Goal: Transaction & Acquisition: Purchase product/service

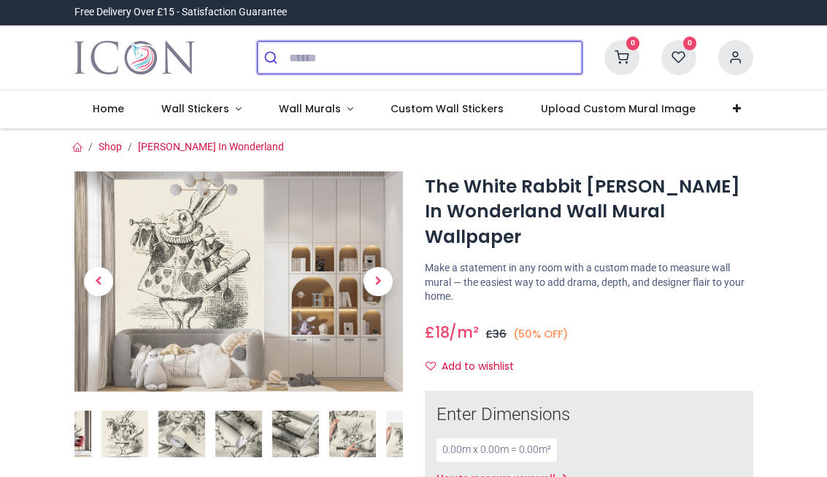
click at [327, 61] on input "search" at bounding box center [435, 58] width 293 height 32
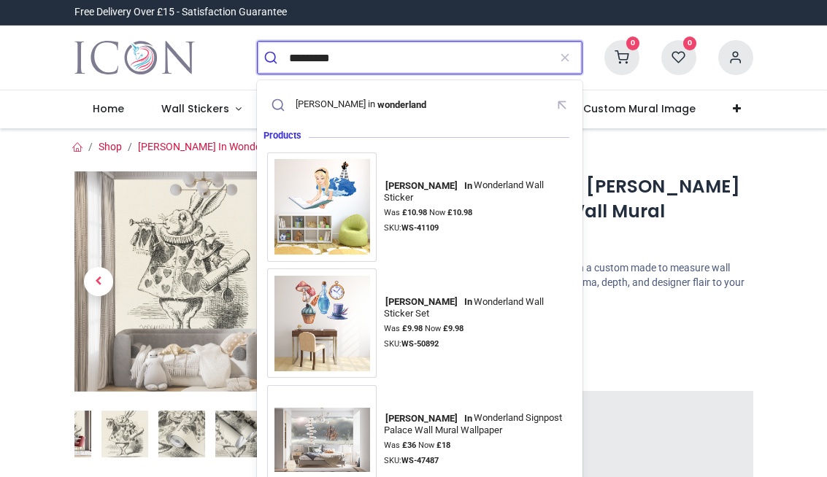
click at [375, 104] on mark "wonderland" at bounding box center [401, 104] width 53 height 15
type input "**********"
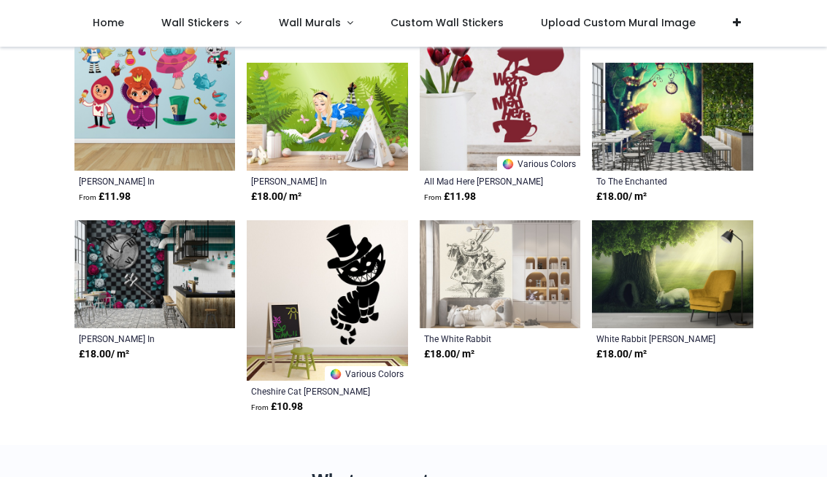
scroll to position [573, 0]
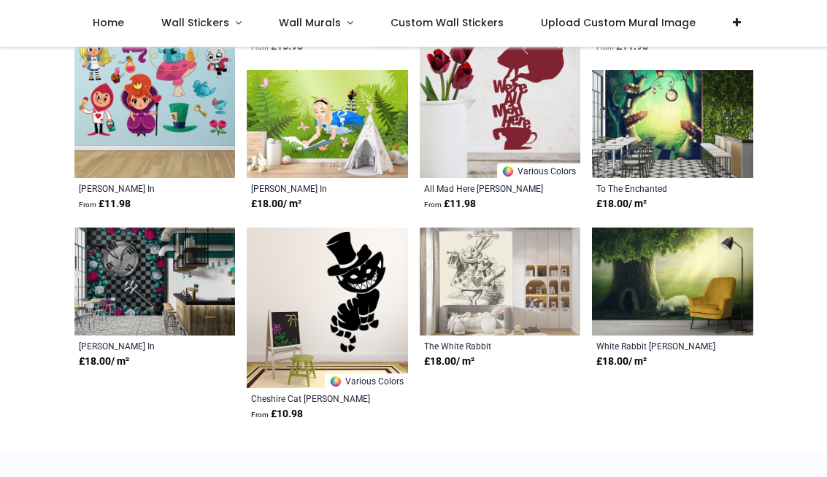
click at [694, 147] on img at bounding box center [672, 124] width 161 height 108
click at [687, 136] on img at bounding box center [672, 124] width 161 height 108
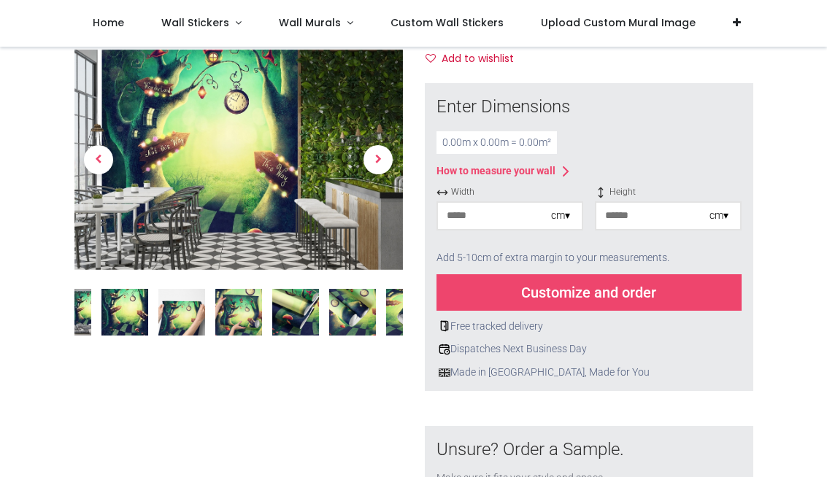
scroll to position [225, 0]
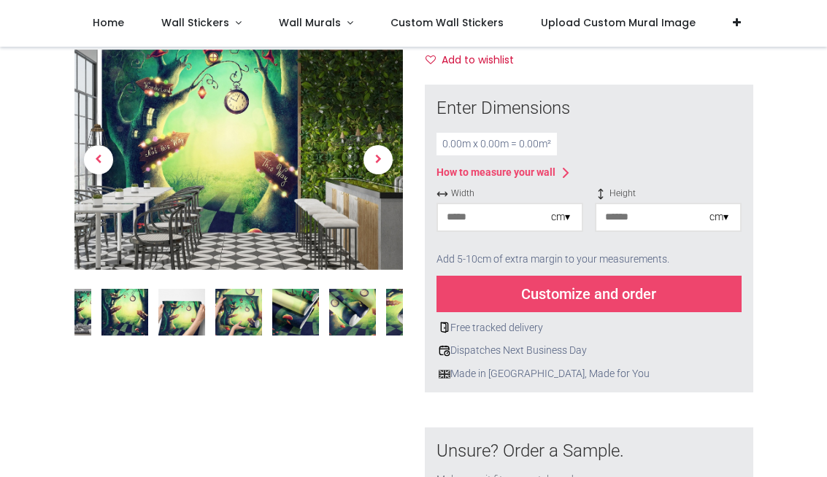
click at [509, 204] on input "number" at bounding box center [494, 217] width 113 height 26
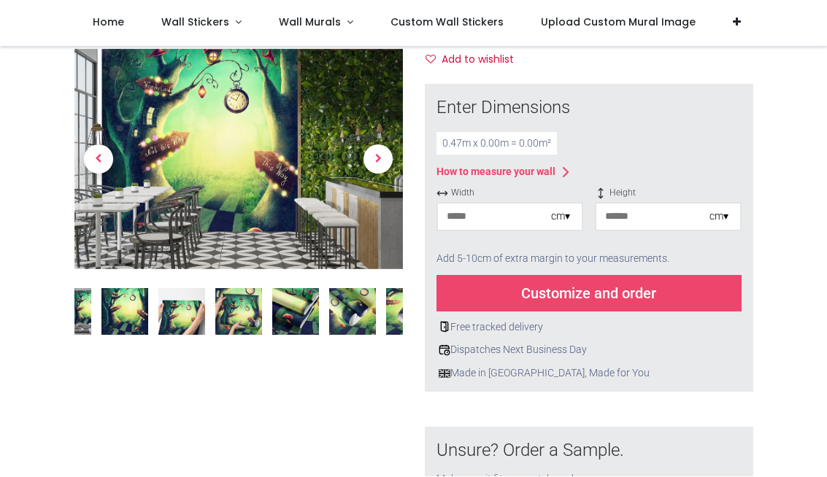
type input "**"
click at [667, 204] on input "number" at bounding box center [653, 217] width 113 height 26
type input "**"
click at [664, 276] on div "Customize and order" at bounding box center [589, 294] width 305 height 37
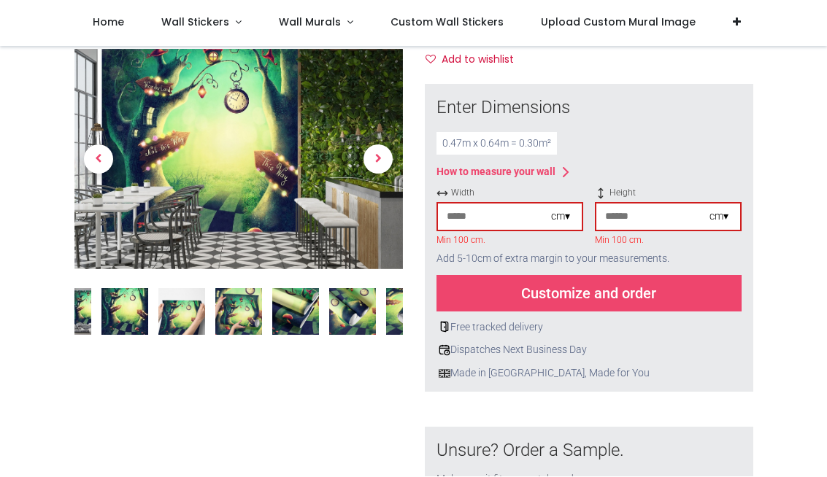
click at [196, 312] on img at bounding box center [181, 312] width 47 height 47
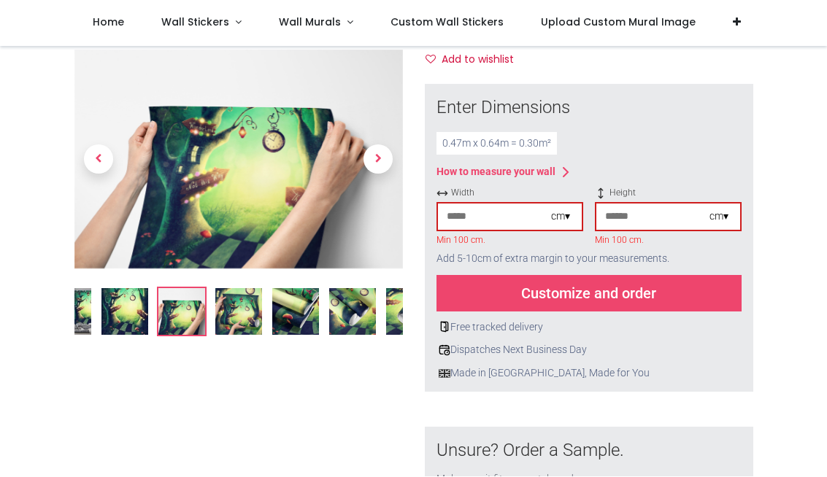
click at [290, 317] on img at bounding box center [295, 312] width 47 height 47
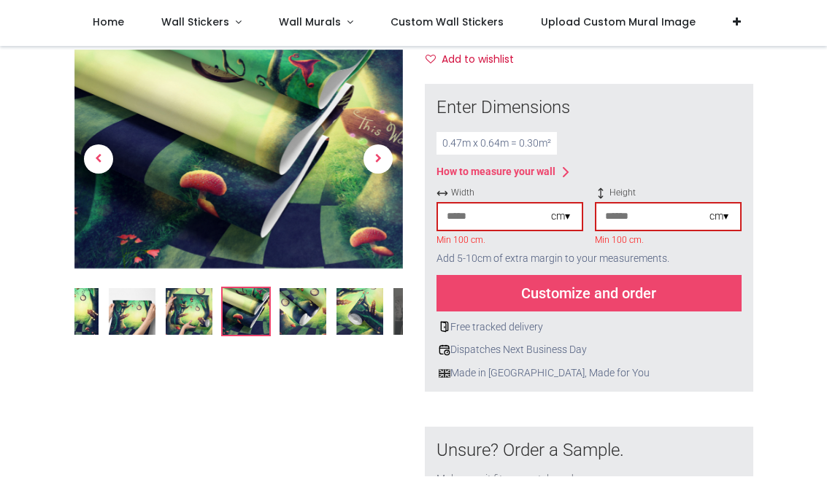
click at [196, 313] on img at bounding box center [189, 312] width 47 height 47
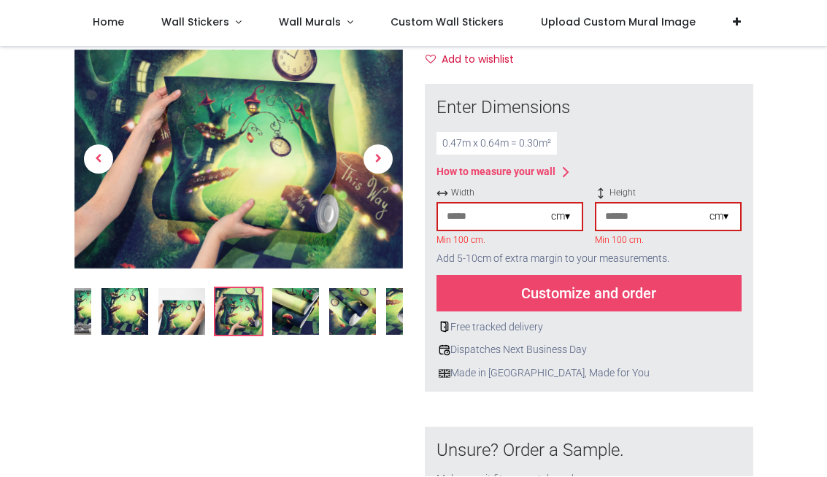
click at [301, 316] on img at bounding box center [295, 312] width 47 height 47
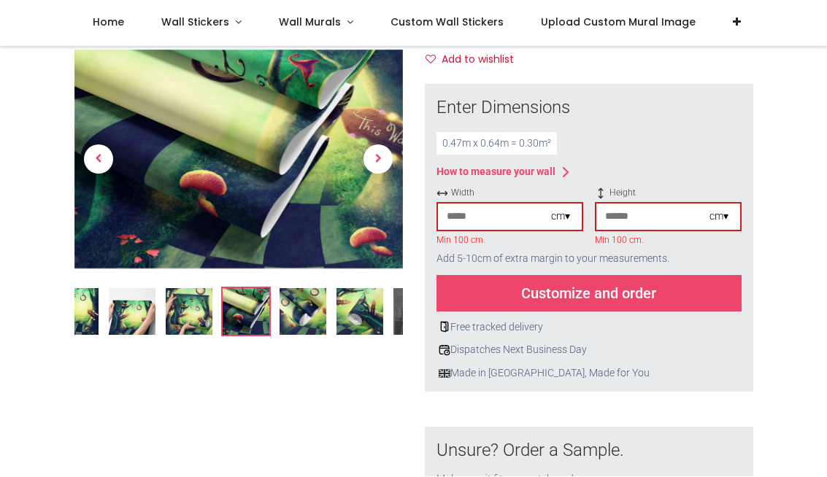
click at [311, 317] on img at bounding box center [303, 312] width 47 height 47
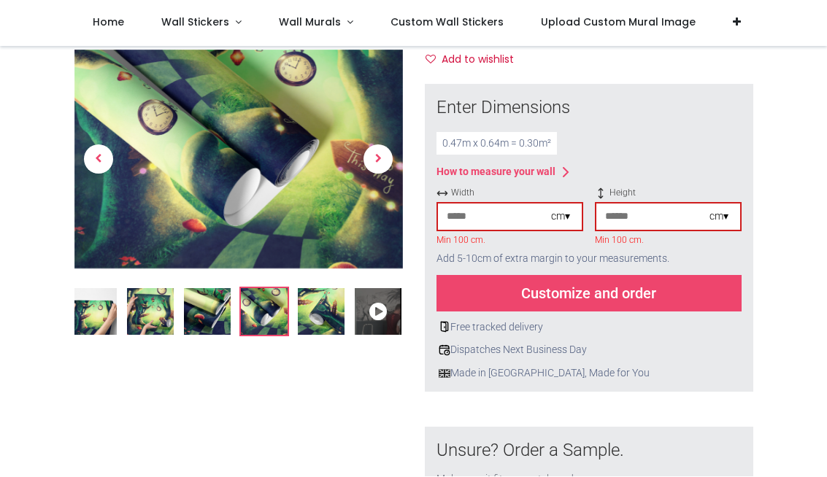
click at [331, 310] on img at bounding box center [321, 312] width 47 height 47
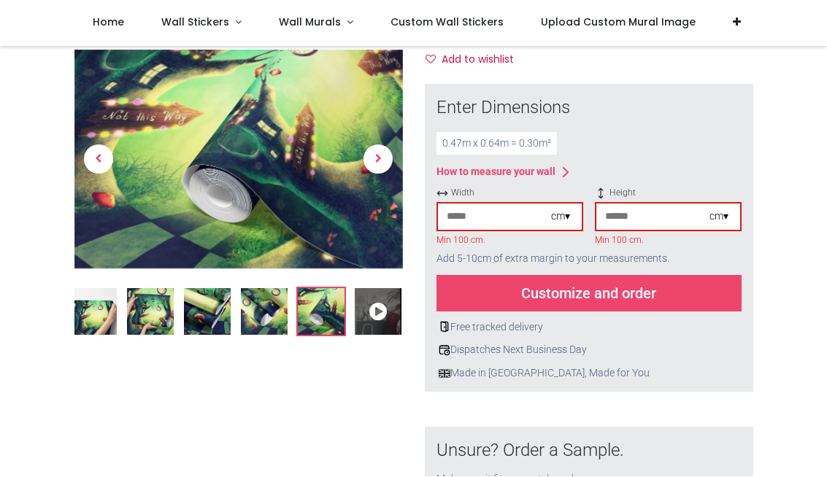
click at [150, 312] on img at bounding box center [150, 312] width 47 height 47
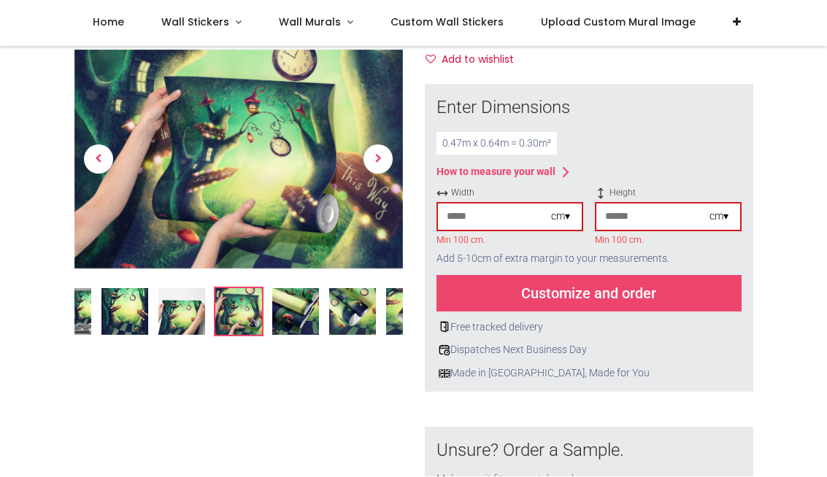
click at [126, 316] on img at bounding box center [124, 312] width 47 height 47
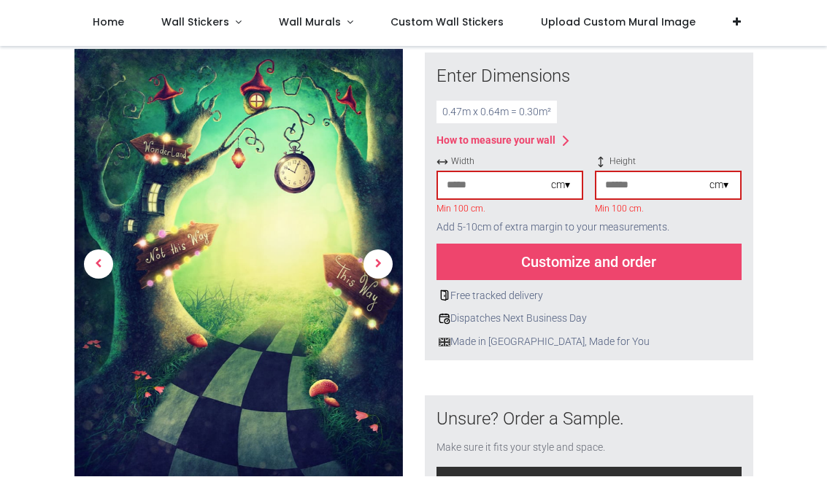
scroll to position [256, 0]
click at [475, 21] on span "Custom Wall Stickers" at bounding box center [447, 22] width 113 height 15
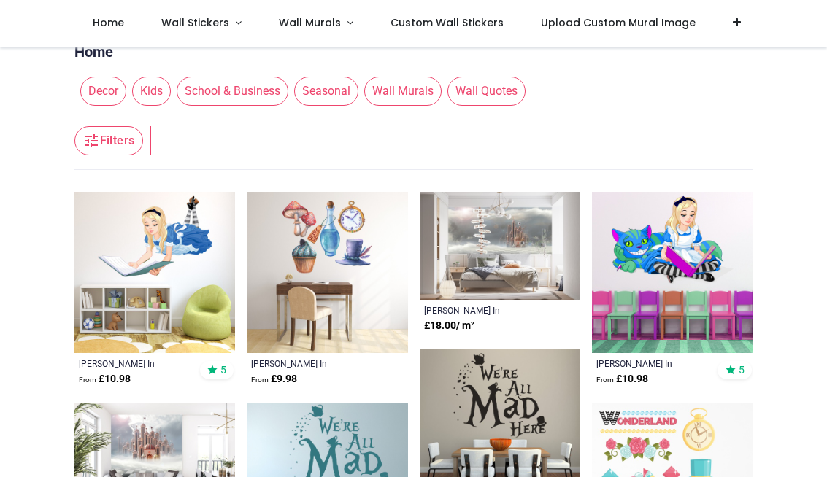
scroll to position [15, 0]
